Goal: Check status

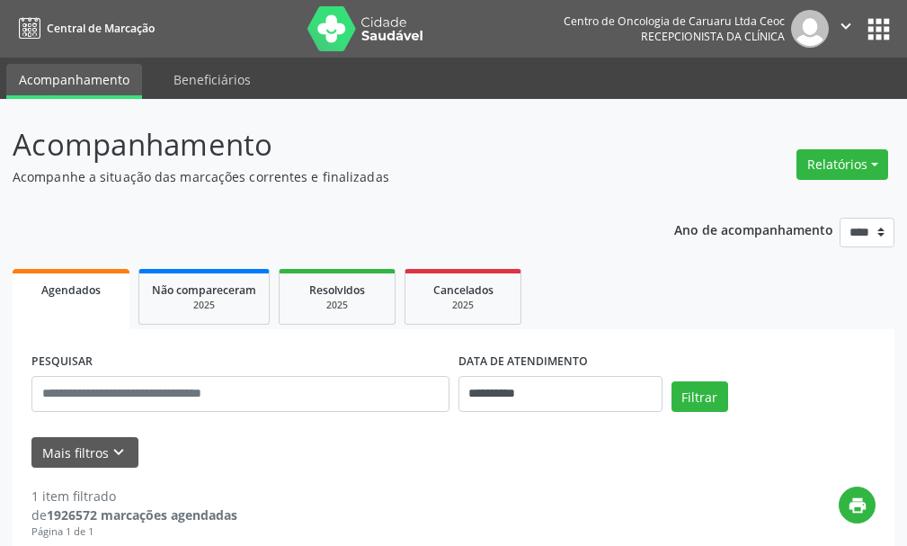
scroll to position [270, 0]
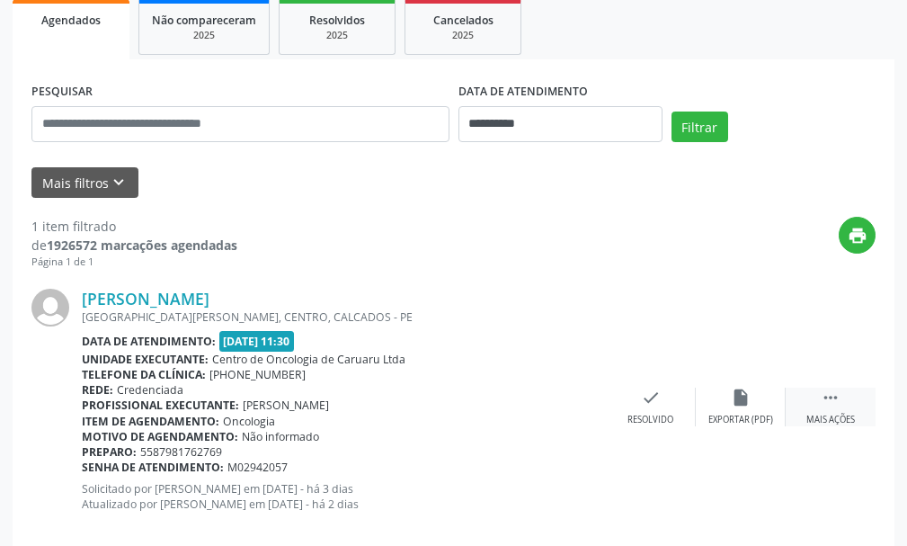
click at [827, 403] on icon "" at bounding box center [831, 398] width 20 height 20
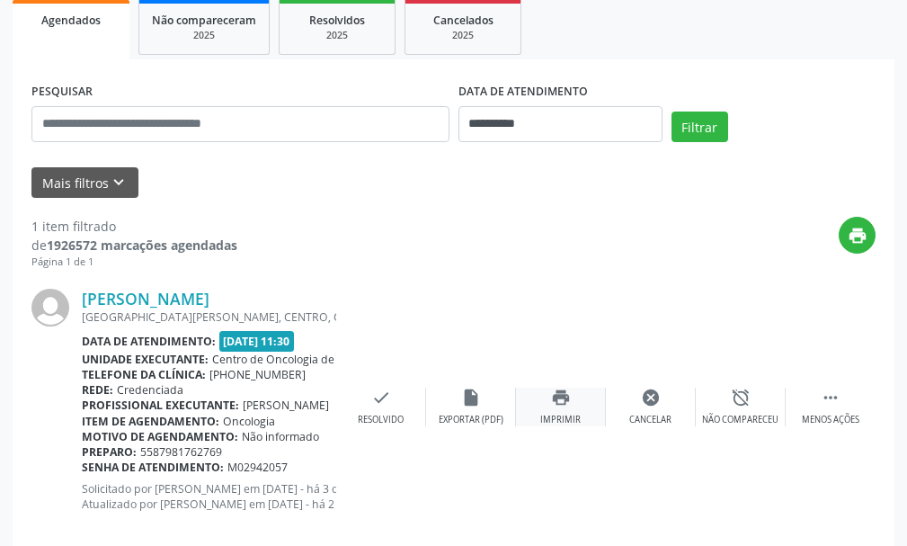
click at [576, 412] on div "print Imprimir" at bounding box center [561, 407] width 90 height 39
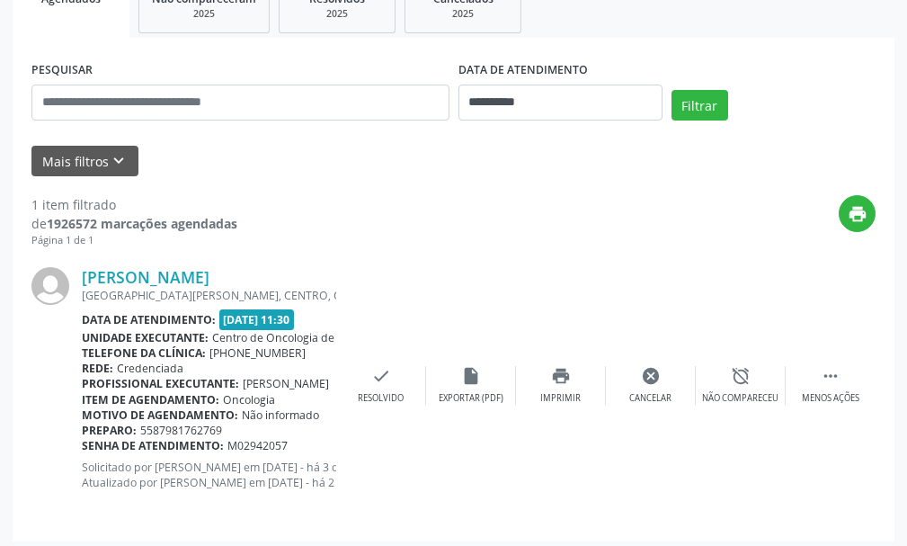
scroll to position [299, 0]
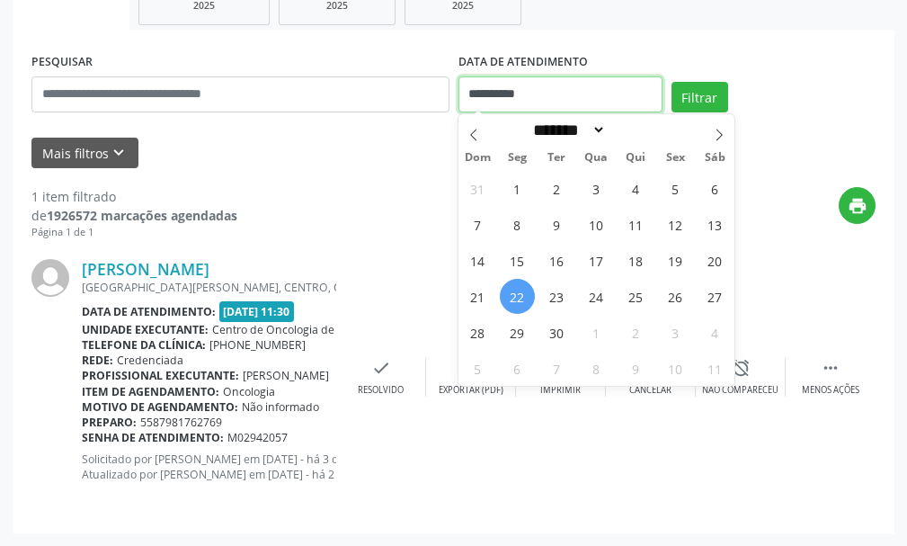
click at [645, 94] on input "**********" at bounding box center [561, 94] width 204 height 36
click at [468, 132] on icon at bounding box center [474, 135] width 13 height 13
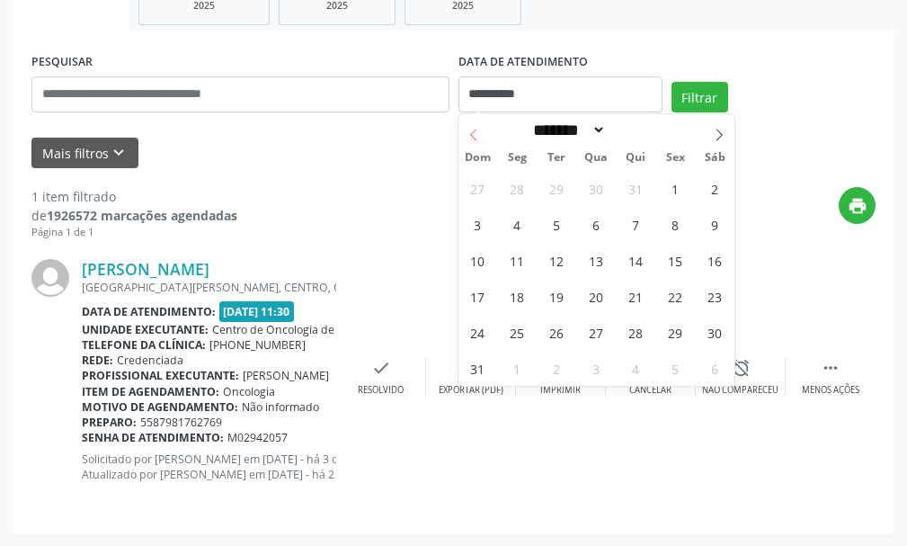
click at [468, 132] on icon at bounding box center [474, 135] width 13 height 13
click at [712, 131] on span at bounding box center [719, 129] width 31 height 31
select select "*"
click at [672, 231] on span "8" at bounding box center [675, 224] width 35 height 35
type input "**********"
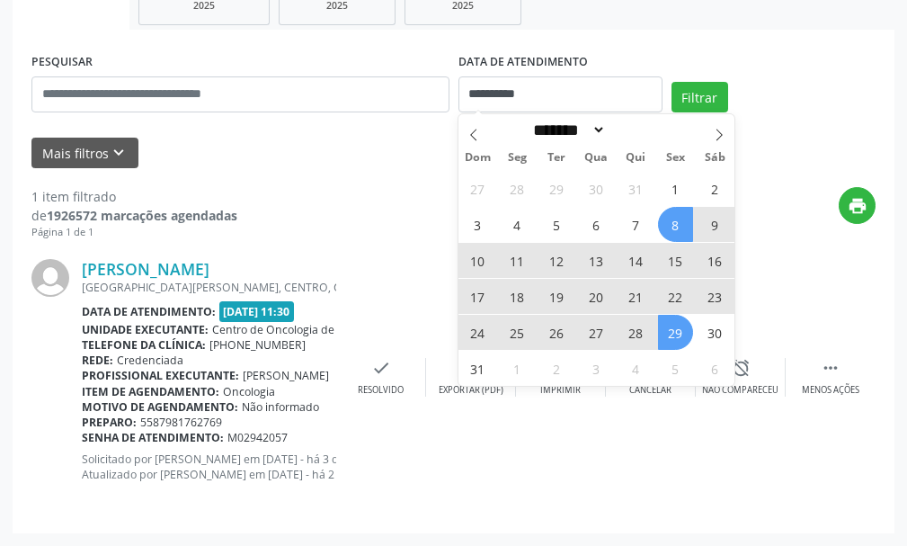
click at [687, 333] on span "29" at bounding box center [675, 332] width 35 height 35
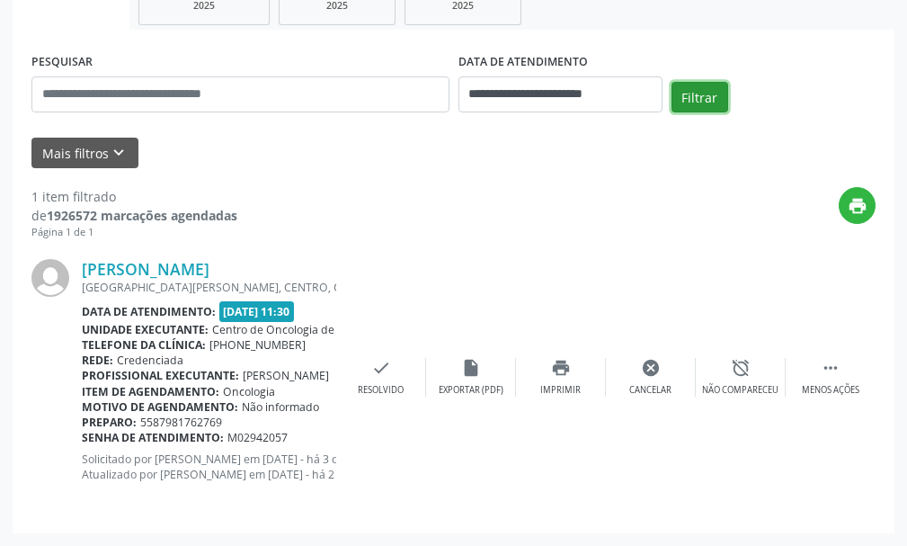
click at [691, 102] on button "Filtrar" at bounding box center [700, 97] width 57 height 31
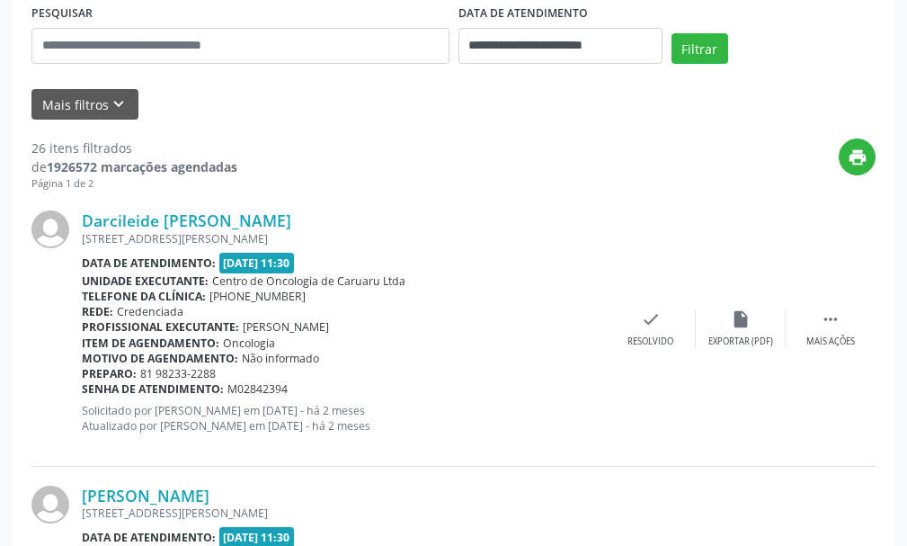
scroll to position [329, 0]
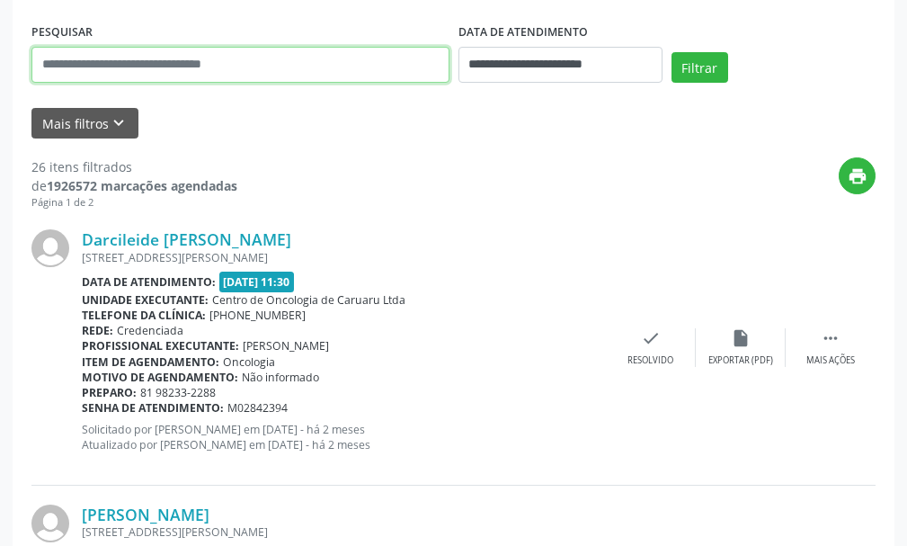
click at [294, 76] on input "text" at bounding box center [240, 65] width 418 height 36
type input "**********"
click at [672, 52] on button "Filtrar" at bounding box center [700, 67] width 57 height 31
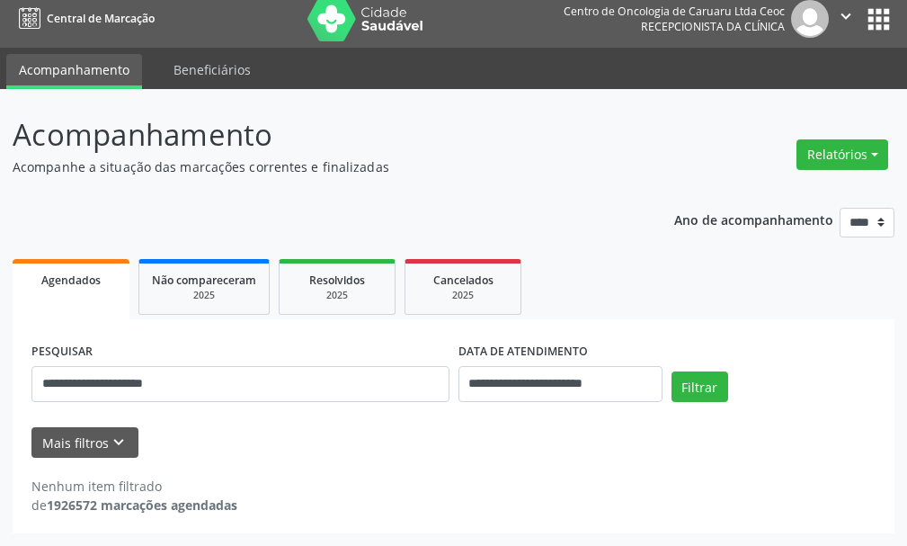
scroll to position [0, 0]
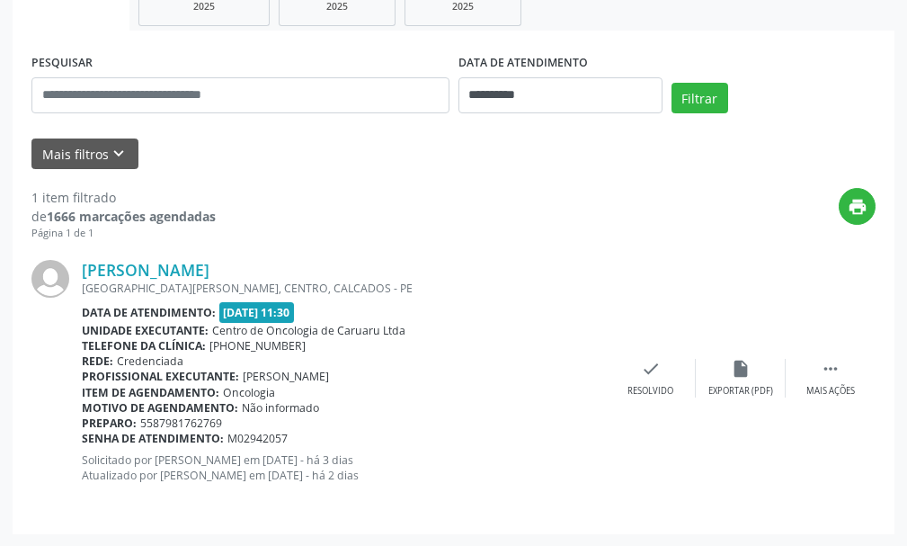
scroll to position [299, 0]
click at [841, 377] on div " Mais ações" at bounding box center [831, 377] width 90 height 39
